Goal: Task Accomplishment & Management: Manage account settings

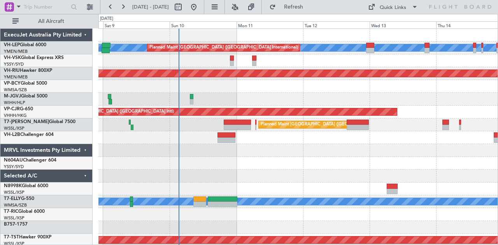
click at [228, 98] on div at bounding box center [297, 99] width 399 height 13
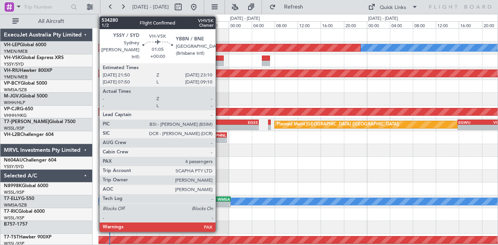
click at [219, 62] on div at bounding box center [220, 63] width 8 height 5
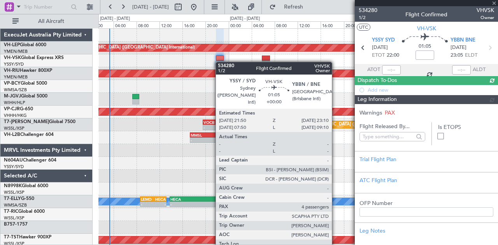
click at [219, 62] on div at bounding box center [220, 63] width 8 height 5
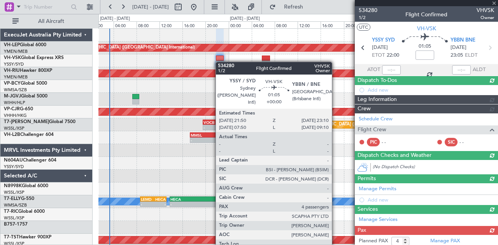
click at [219, 62] on div at bounding box center [220, 63] width 8 height 5
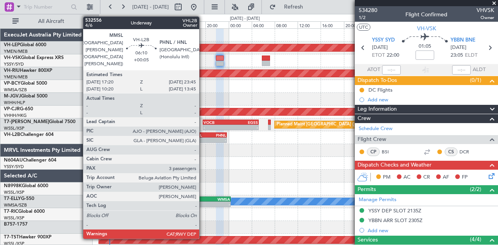
click at [203, 138] on div "-" at bounding box center [200, 140] width 18 height 5
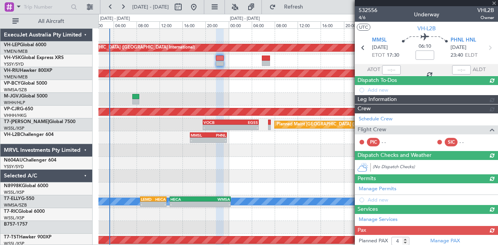
type input "+00:05"
type input "3"
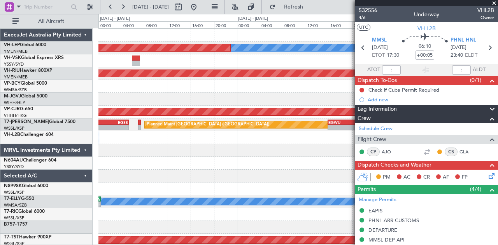
click at [177, 152] on div "[PERSON_NAME] San Antonio (San Antonio Intl) Planned Maint [GEOGRAPHIC_DATA] ([…" at bounding box center [297, 241] width 399 height 424
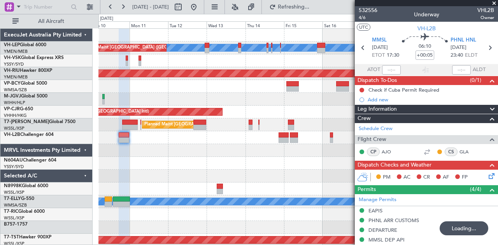
click at [226, 165] on div "[PERSON_NAME] San Antonio (San Antonio Intl) Planned Maint [GEOGRAPHIC_DATA] ([…" at bounding box center [297, 241] width 399 height 424
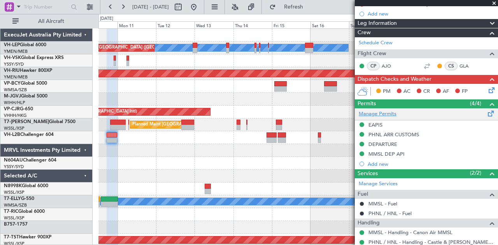
scroll to position [117, 0]
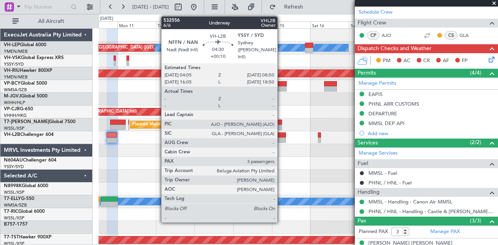
click at [281, 137] on div at bounding box center [282, 135] width 8 height 5
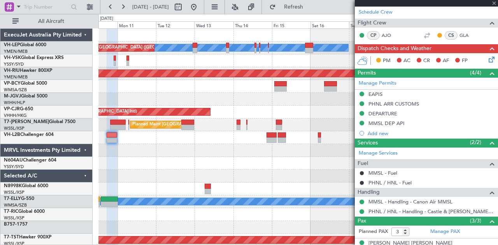
type input "+00:10"
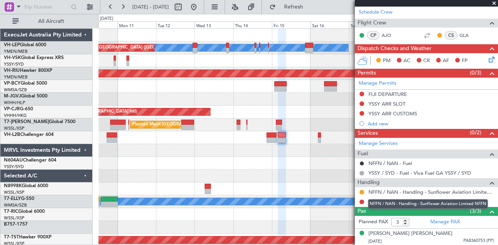
click at [387, 200] on div "NFFN / NAN - Handling - Sunflower Aviation Limited NFFN" at bounding box center [428, 205] width 120 height 10
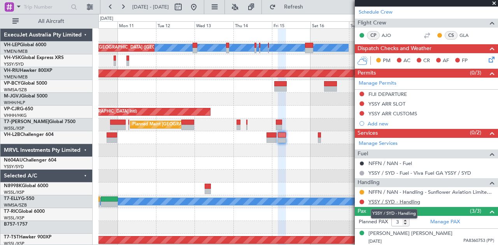
click at [382, 200] on link "YSSY / SYD - Handling" at bounding box center [394, 202] width 52 height 7
click at [310, 4] on span "Refresh" at bounding box center [293, 6] width 33 height 5
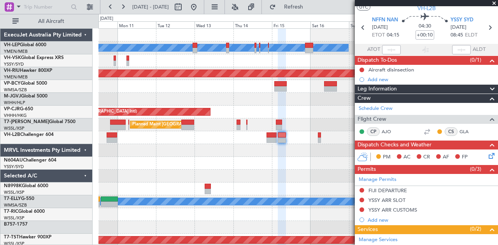
scroll to position [0, 0]
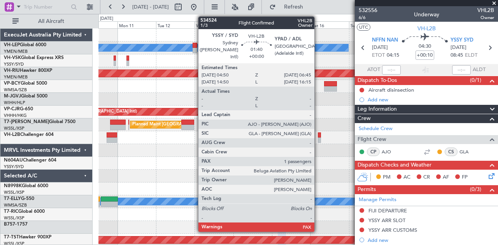
click at [318, 137] on div at bounding box center [319, 135] width 3 height 5
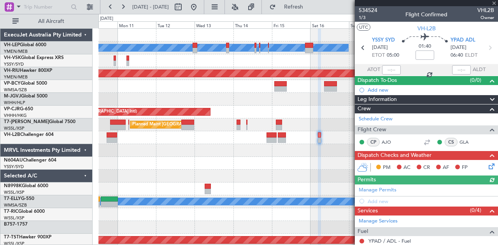
scroll to position [69, 0]
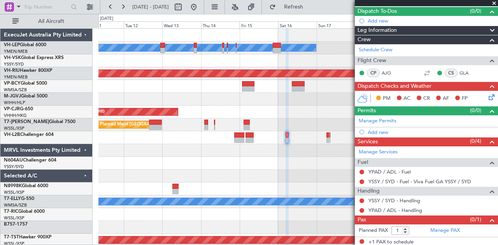
click at [238, 168] on div at bounding box center [297, 163] width 399 height 13
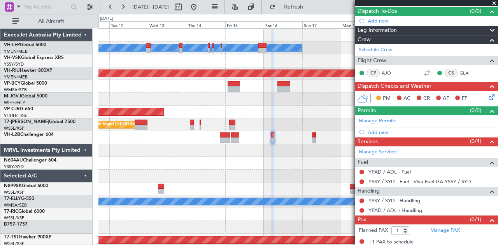
click at [222, 67] on div at bounding box center [297, 60] width 399 height 13
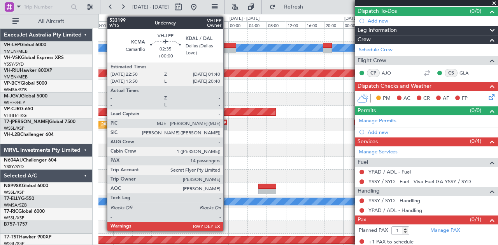
click at [227, 44] on div at bounding box center [229, 45] width 14 height 5
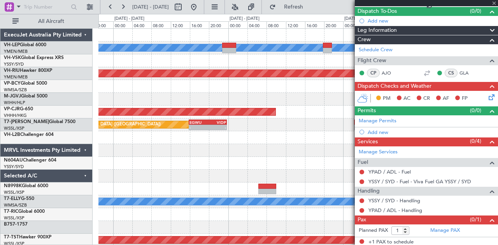
scroll to position [0, 0]
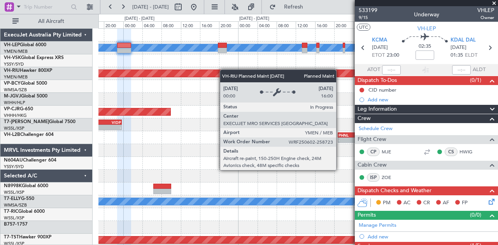
click at [182, 75] on div "[PERSON_NAME] San Antonio (San Antonio Intl) Planned Maint [GEOGRAPHIC_DATA] ([…" at bounding box center [297, 241] width 399 height 424
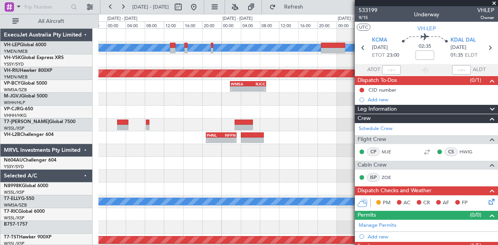
click at [150, 67] on div at bounding box center [297, 60] width 399 height 13
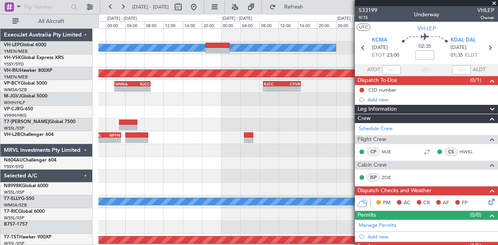
click at [184, 70] on div "[PERSON_NAME] San Antonio (San Antonio Intl) Planned Maint [GEOGRAPHIC_DATA] ([…" at bounding box center [297, 241] width 399 height 424
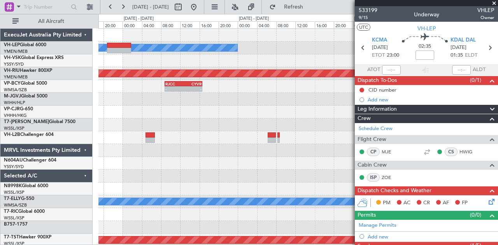
click at [279, 134] on div "[PERSON_NAME] San Antonio (San Antonio Intl) Planned Maint [GEOGRAPHIC_DATA] ([…" at bounding box center [297, 241] width 399 height 424
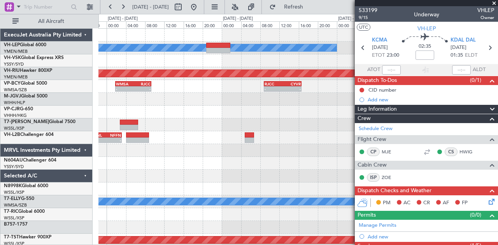
click at [256, 121] on div at bounding box center [297, 125] width 399 height 13
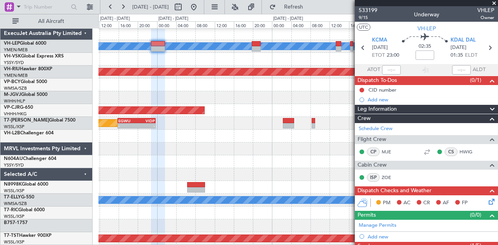
scroll to position [1, 0]
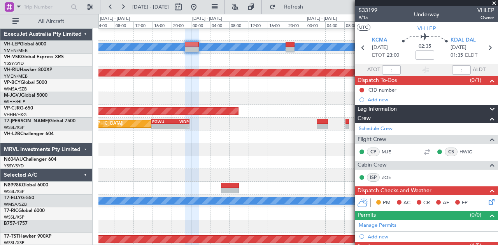
click at [493, 2] on span at bounding box center [494, 3] width 8 height 7
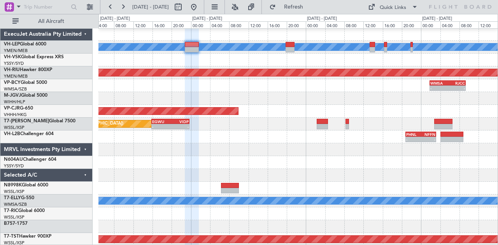
type input "0"
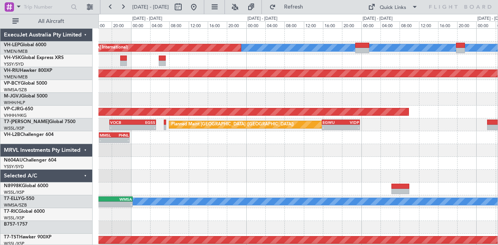
scroll to position [3, 0]
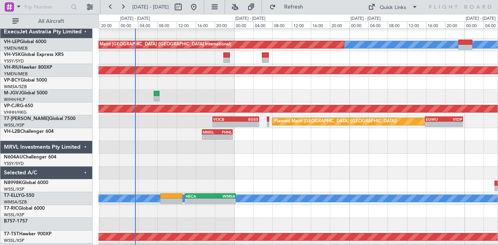
click at [458, 91] on div at bounding box center [297, 96] width 399 height 13
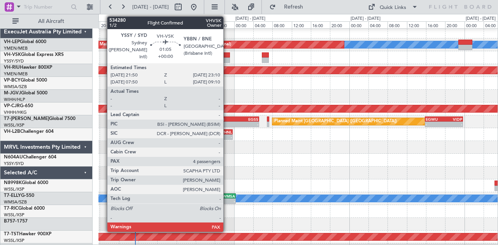
click at [227, 56] on div at bounding box center [226, 55] width 7 height 5
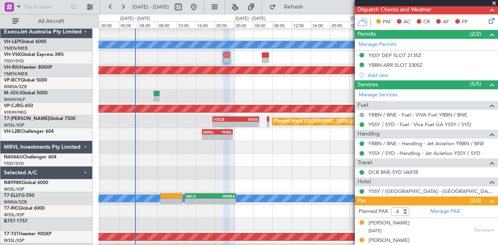
scroll to position [0, 0]
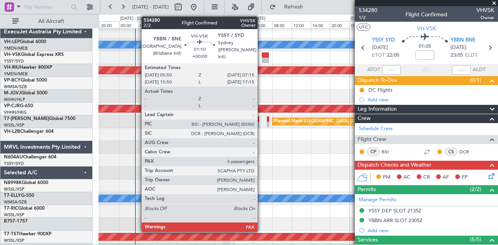
click at [262, 58] on div at bounding box center [265, 60] width 7 height 5
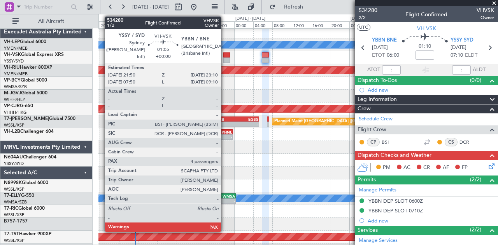
click at [225, 54] on div at bounding box center [226, 55] width 7 height 5
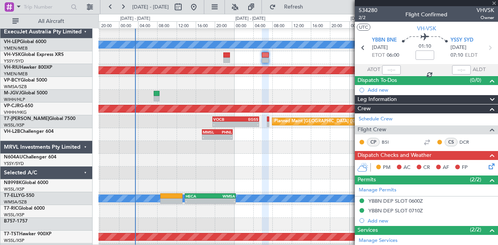
type input "4"
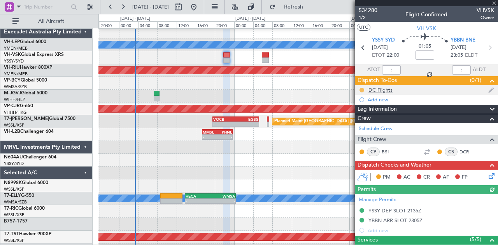
click at [362, 88] on button at bounding box center [361, 90] width 5 height 5
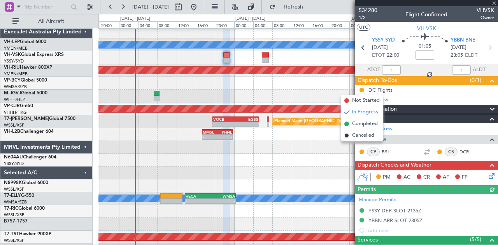
click at [359, 122] on span "Completed" at bounding box center [365, 124] width 26 height 8
